Goal: Navigation & Orientation: Find specific page/section

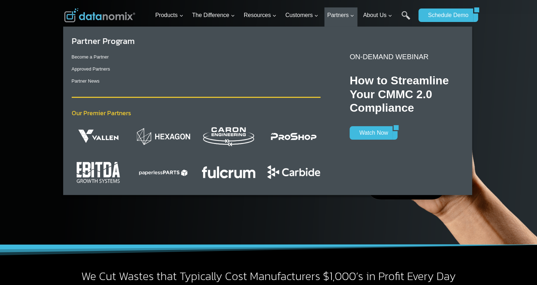
click at [169, 135] on img "Primary Navigation" at bounding box center [164, 136] width 54 height 18
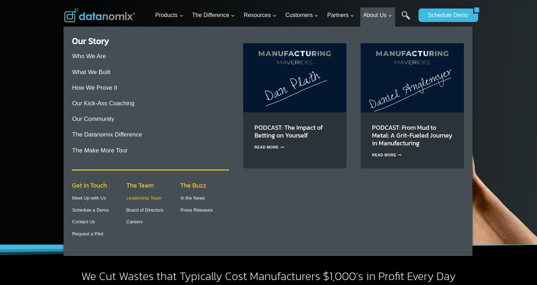
click at [153, 196] on link "Leadership Team" at bounding box center [143, 197] width 35 height 5
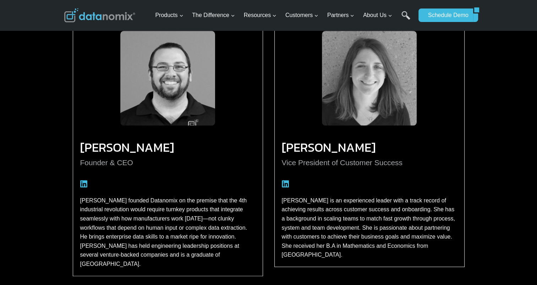
scroll to position [686, 0]
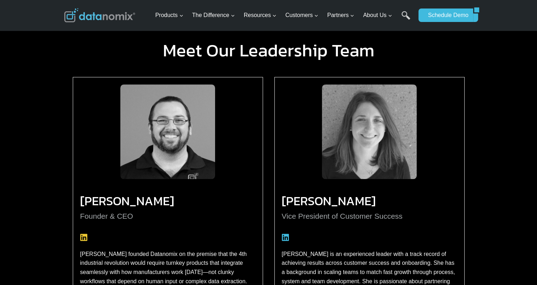
click at [83, 237] on icon at bounding box center [83, 237] width 7 height 8
click at [282, 237] on icon at bounding box center [285, 237] width 7 height 8
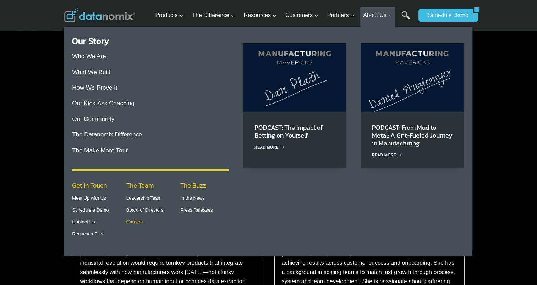
click at [135, 223] on link "Careers" at bounding box center [134, 221] width 16 height 5
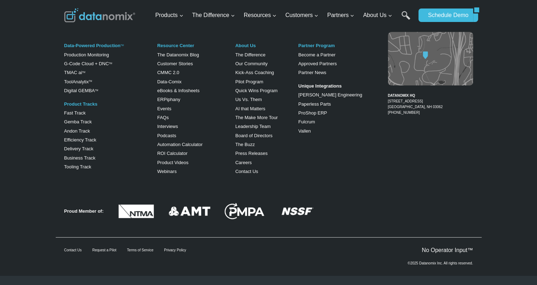
scroll to position [257, 0]
